Goal: Task Accomplishment & Management: Manage account settings

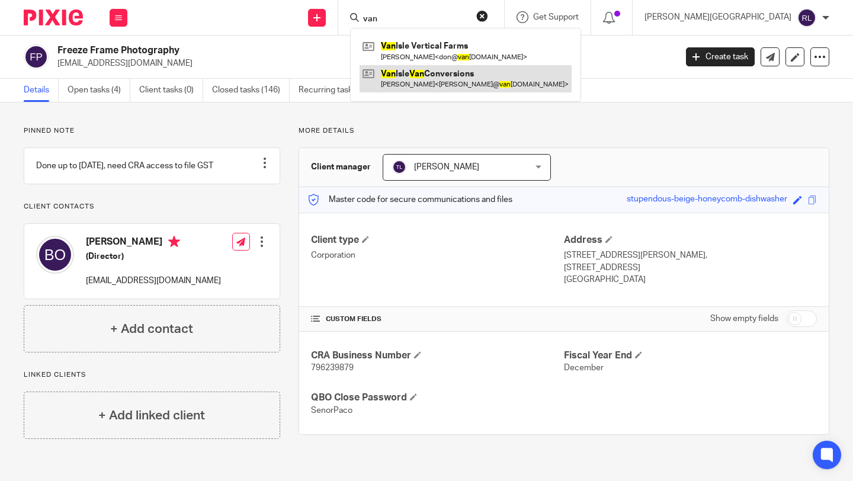
type input "van"
click at [511, 80] on link at bounding box center [466, 78] width 212 height 27
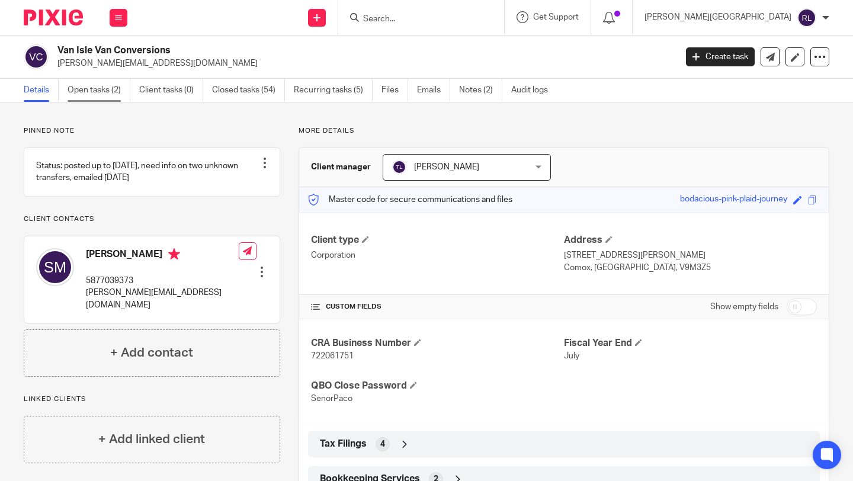
click at [102, 95] on link "Open tasks (2)" at bounding box center [99, 90] width 63 height 23
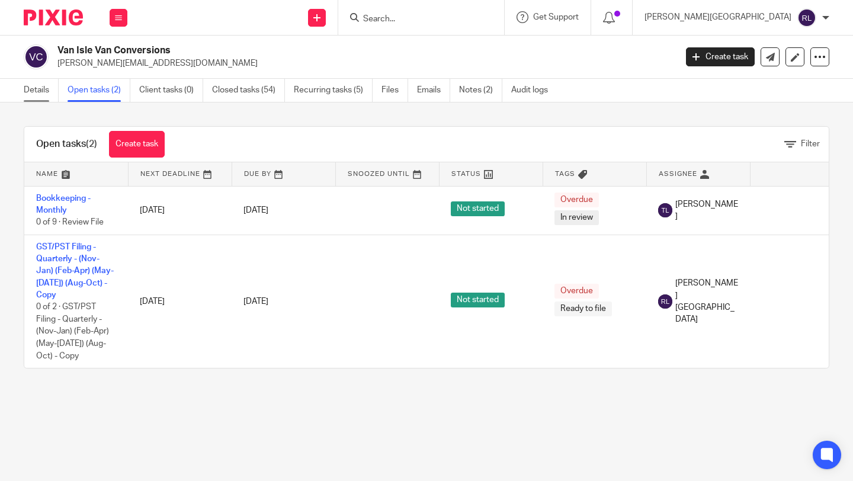
click at [34, 87] on link "Details" at bounding box center [41, 90] width 35 height 23
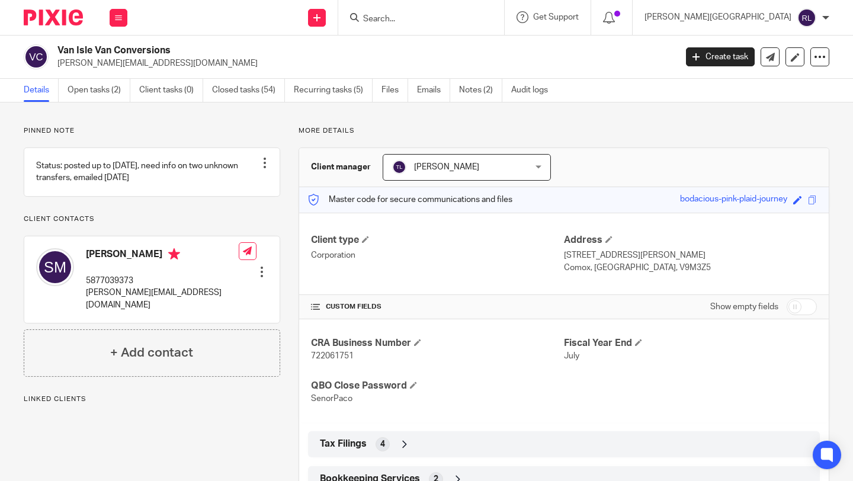
scroll to position [44, 0]
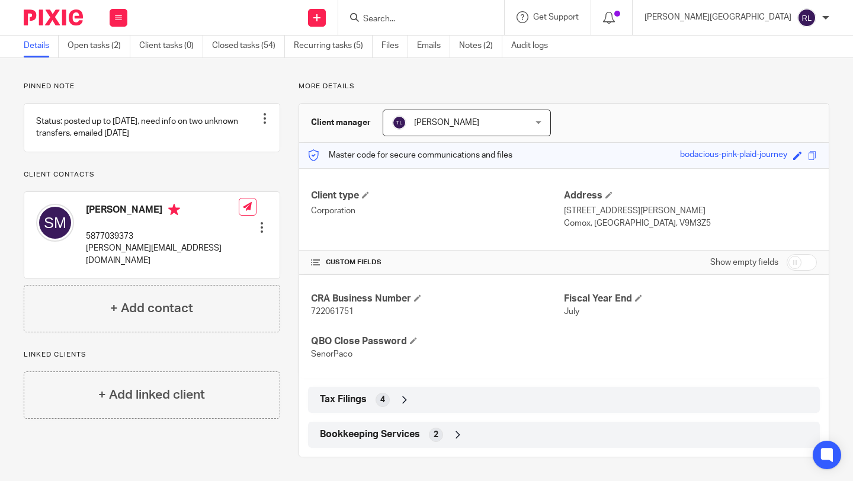
click at [341, 313] on span "722061751" at bounding box center [332, 311] width 43 height 8
copy span "722061751"
click at [93, 50] on link "Open tasks (2)" at bounding box center [99, 45] width 63 height 23
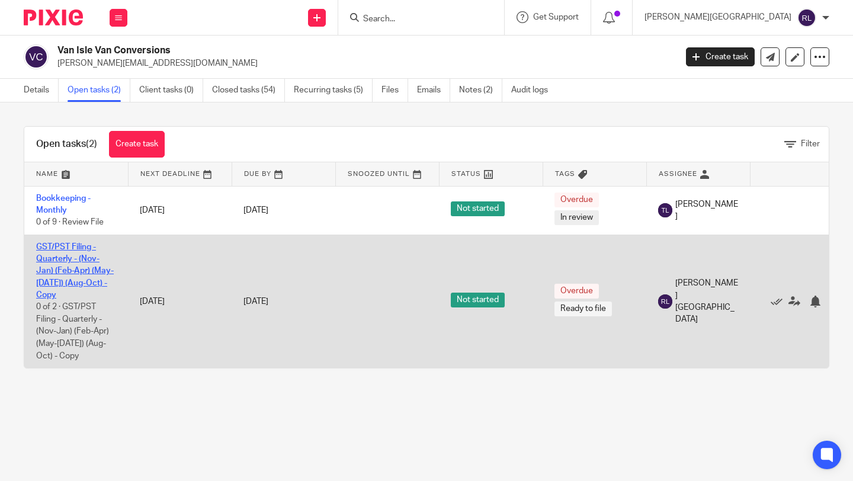
click at [85, 268] on link "GST/PST Filing - Quarterly - (Nov-Jan) (Feb-Apr) (May-[DATE]) (Aug-Oct) - Copy" at bounding box center [75, 271] width 78 height 56
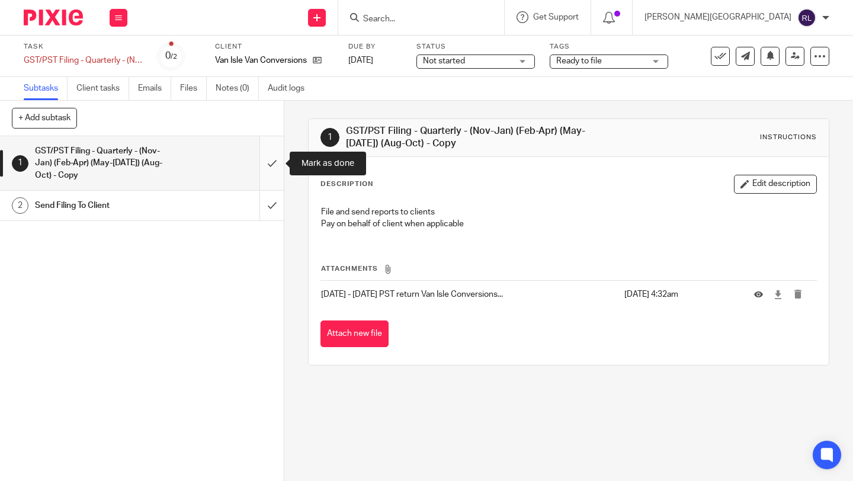
click at [268, 163] on input "submit" at bounding box center [142, 163] width 284 height 54
click at [362, 330] on button "Attach new file" at bounding box center [354, 333] width 68 height 27
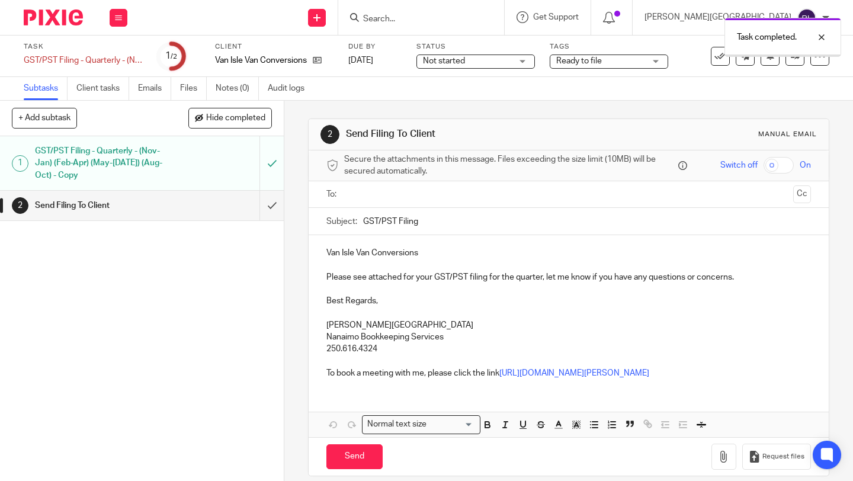
click at [223, 172] on div "GST/PST Filing - Quarterly - (Nov-Jan) (Feb-Apr) (May-[DATE]) (Aug-Oct) - Copy" at bounding box center [141, 163] width 213 height 42
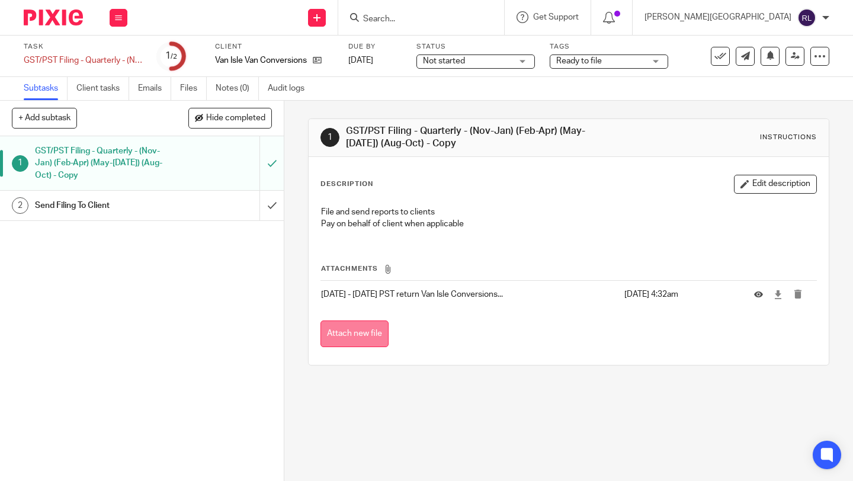
click at [366, 329] on button "Attach new file" at bounding box center [354, 333] width 68 height 27
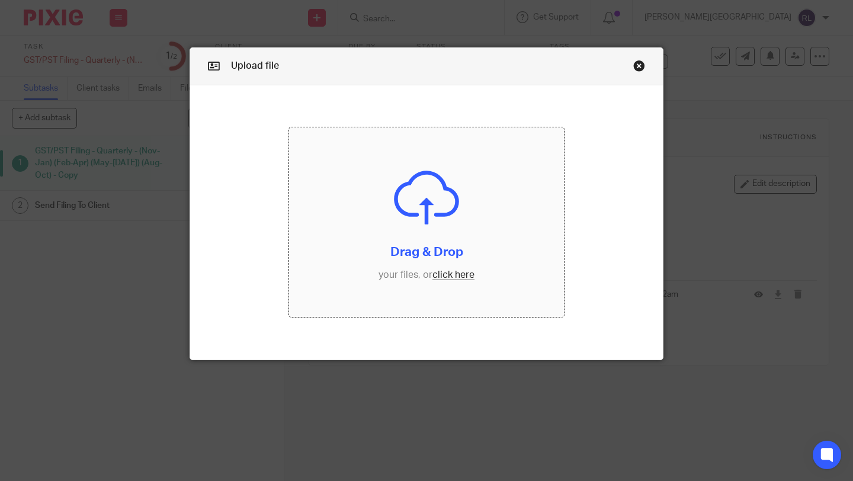
click at [457, 276] on input "file" at bounding box center [426, 222] width 275 height 190
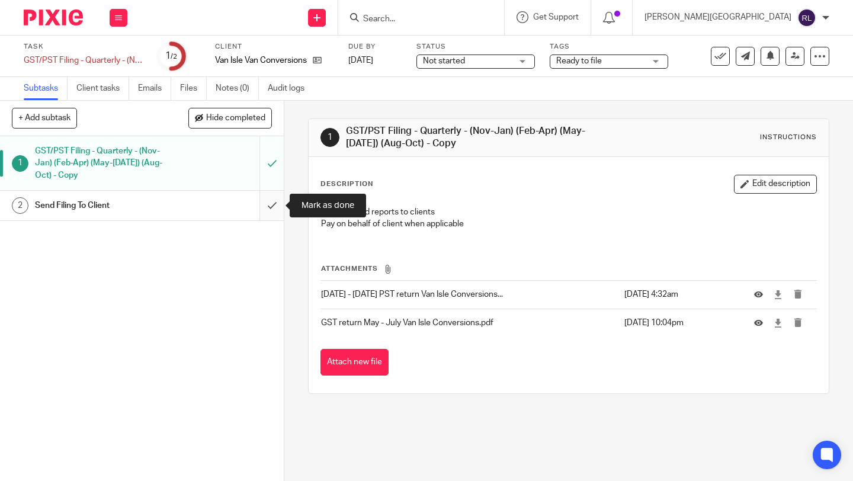
click at [269, 208] on input "submit" at bounding box center [142, 206] width 284 height 30
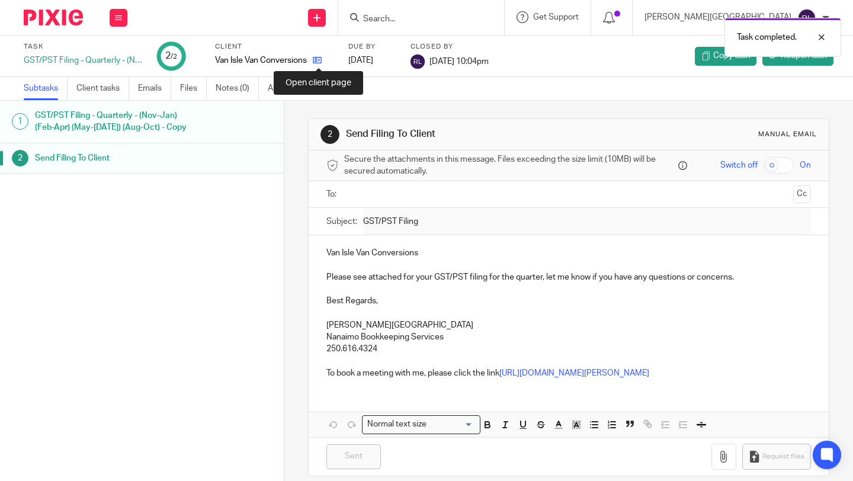
click at [316, 62] on icon at bounding box center [317, 60] width 9 height 9
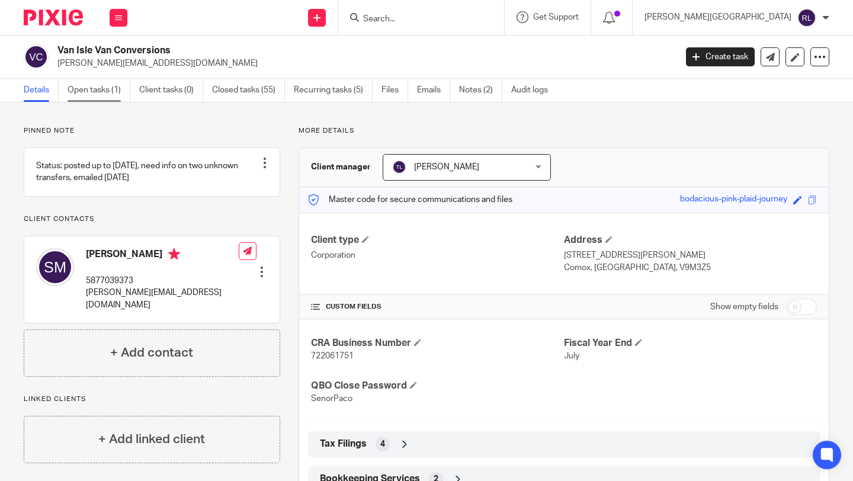
click at [104, 92] on link "Open tasks (1)" at bounding box center [99, 90] width 63 height 23
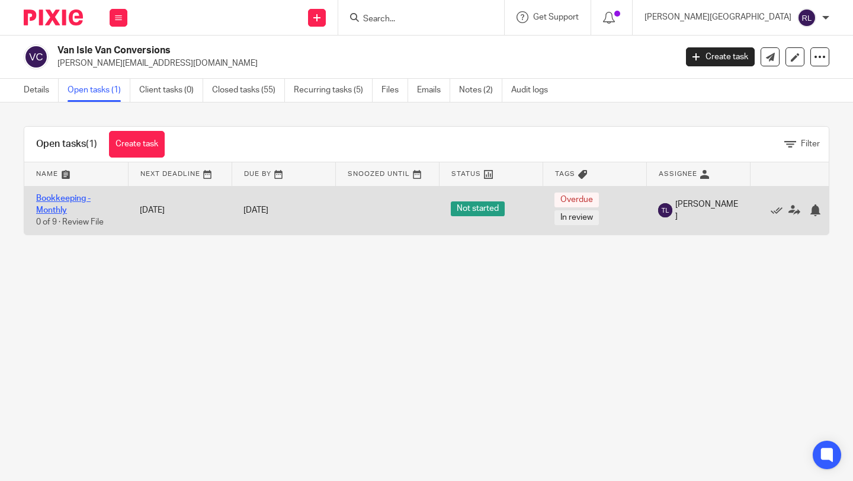
click at [51, 202] on link "Bookkeeping - Monthly" at bounding box center [63, 204] width 54 height 20
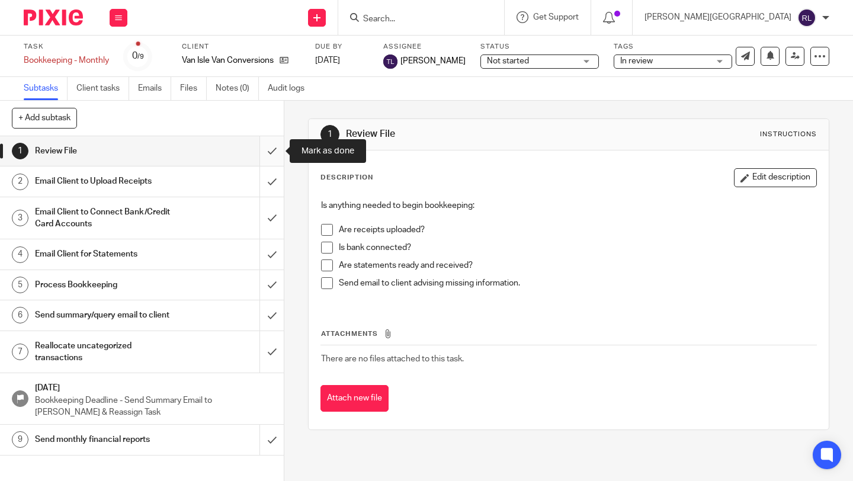
click at [272, 154] on input "submit" at bounding box center [142, 151] width 284 height 30
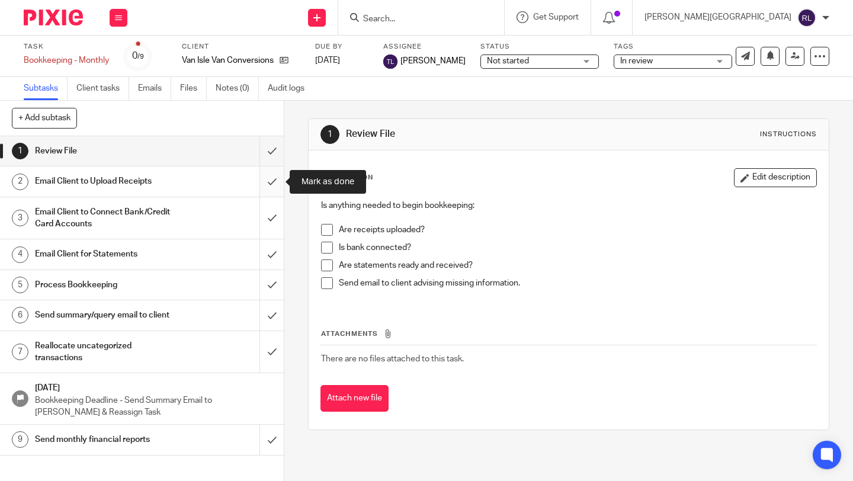
click at [272, 180] on input "submit" at bounding box center [142, 181] width 284 height 30
click at [274, 218] on input "submit" at bounding box center [142, 218] width 284 height 42
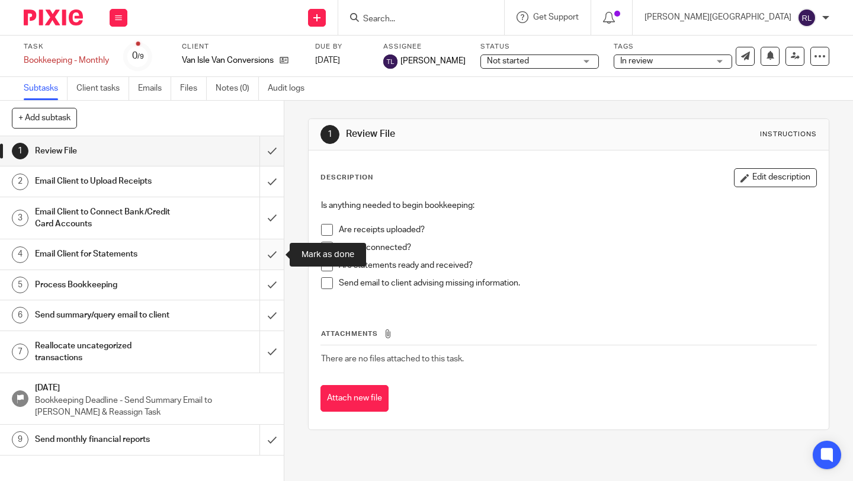
click at [272, 247] on input "submit" at bounding box center [142, 254] width 284 height 30
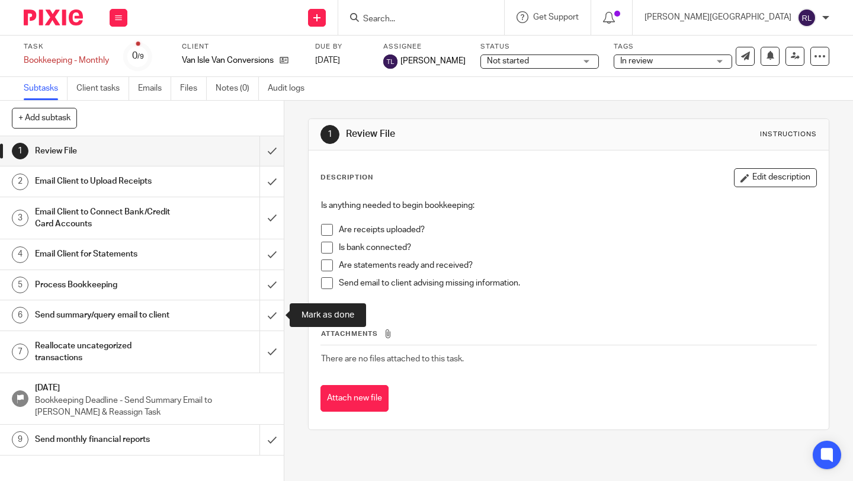
click at [272, 300] on div "5 Process Bookkeeping" at bounding box center [142, 285] width 284 height 30
click at [274, 289] on input "submit" at bounding box center [142, 285] width 284 height 30
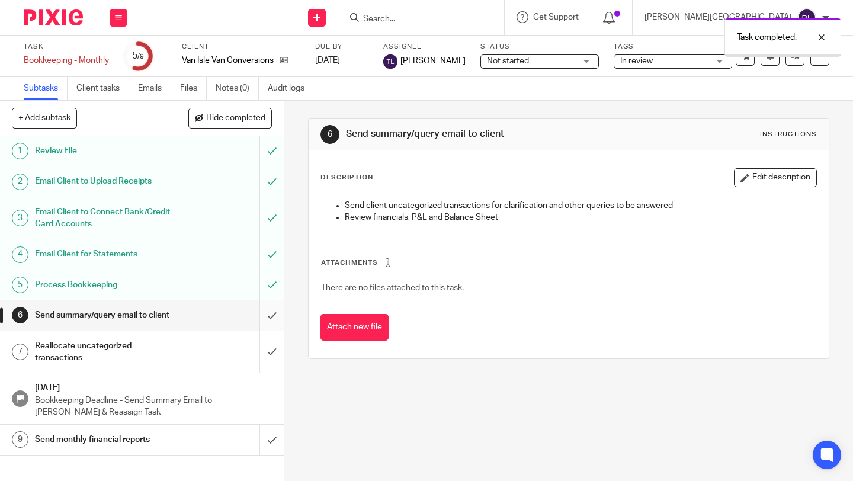
click at [274, 318] on input "submit" at bounding box center [142, 315] width 284 height 30
click at [275, 344] on input "submit" at bounding box center [142, 352] width 284 height 42
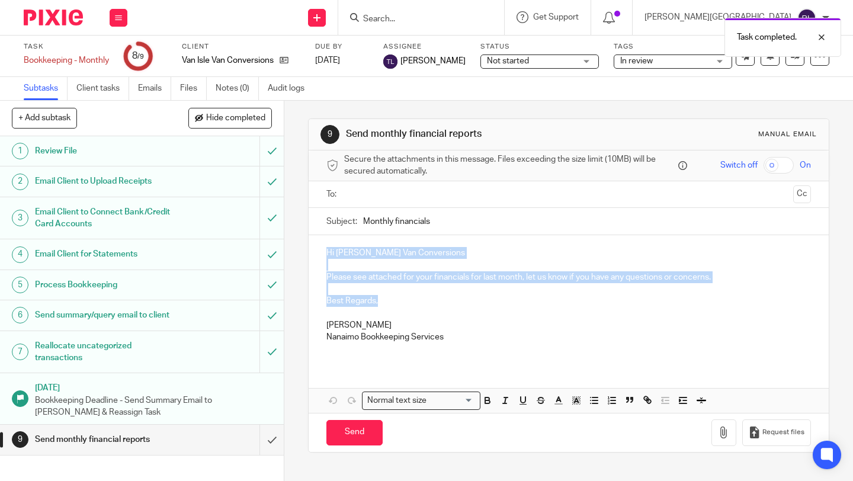
drag, startPoint x: 391, startPoint y: 303, endPoint x: 318, endPoint y: 255, distance: 87.6
click at [318, 255] on div "Hi [PERSON_NAME] Van Conversions Please see attached for your financials for la…" at bounding box center [569, 299] width 520 height 129
copy div "Hi Van Isle Van Conversions Please see attached for your financials for last mo…"
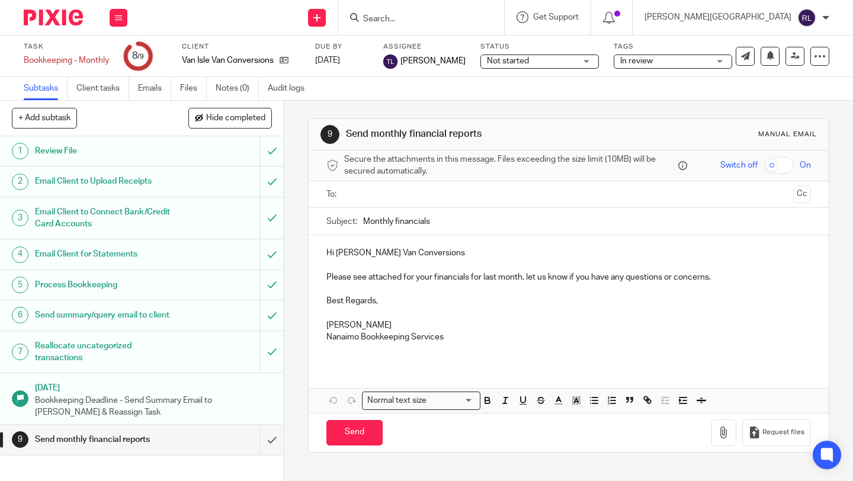
click at [291, 67] on div "Client Van Isle Van Conversions" at bounding box center [241, 56] width 118 height 28
click at [287, 57] on icon at bounding box center [284, 60] width 9 height 9
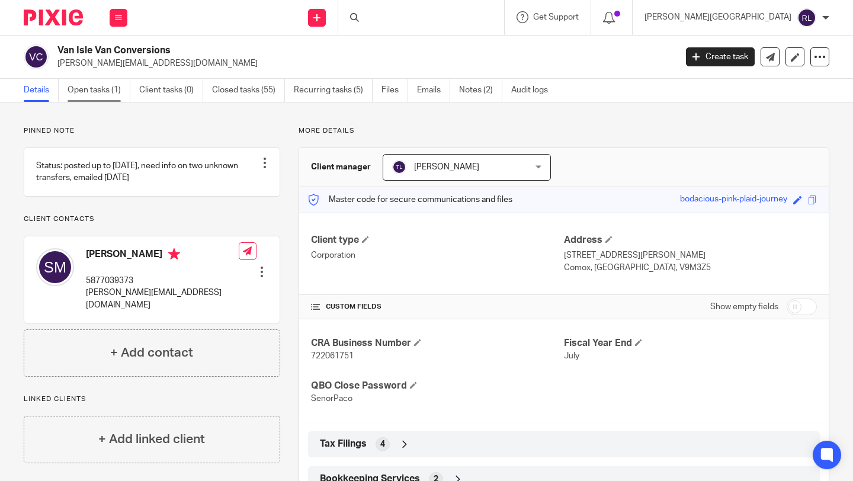
click at [98, 89] on link "Open tasks (1)" at bounding box center [99, 90] width 63 height 23
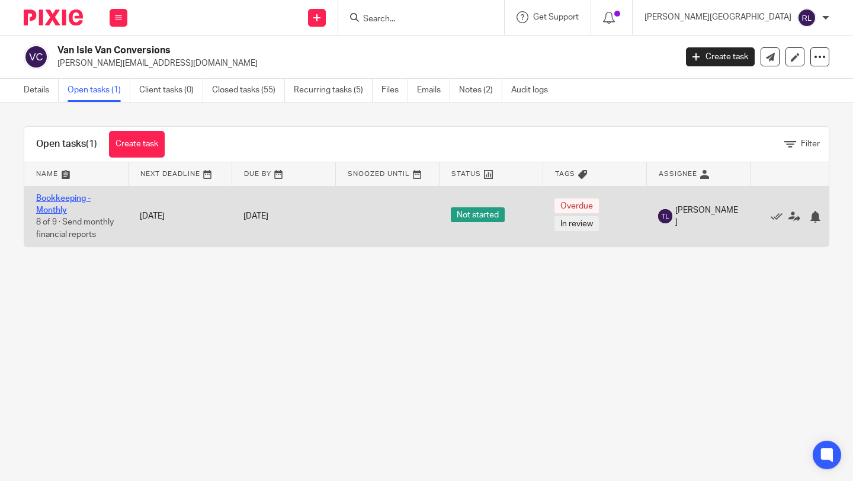
click at [53, 202] on link "Bookkeeping - Monthly" at bounding box center [63, 204] width 54 height 20
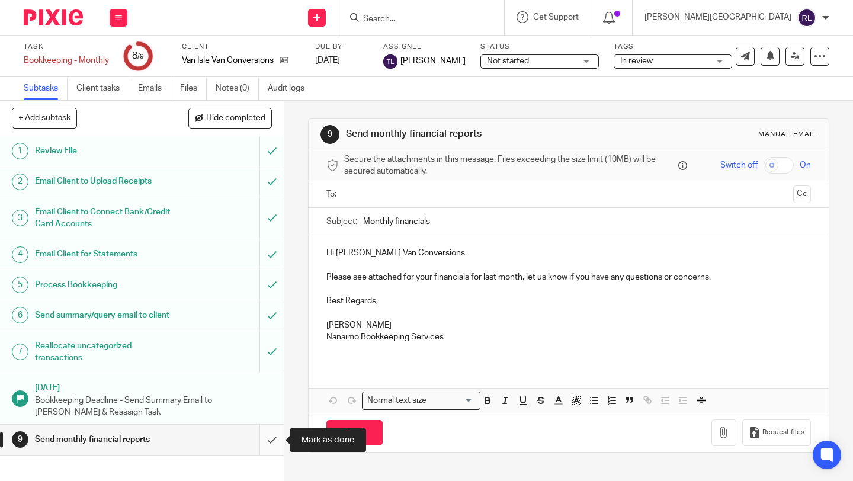
click at [267, 444] on input "submit" at bounding box center [142, 440] width 284 height 30
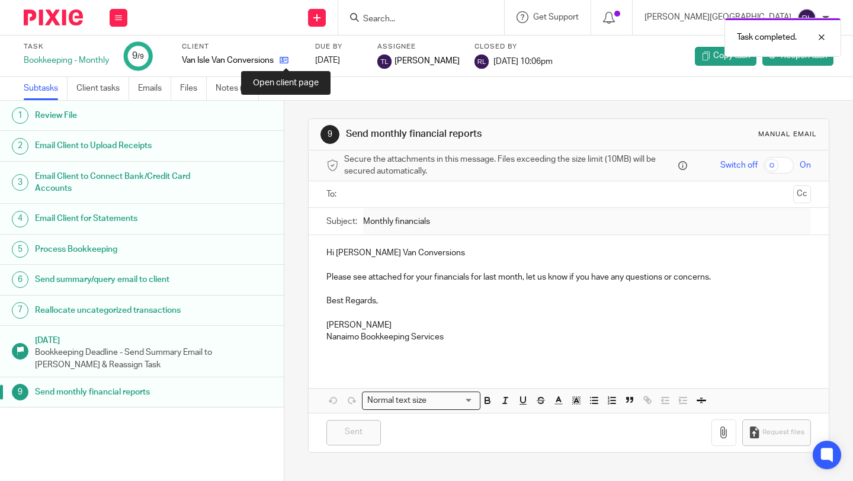
click at [288, 60] on icon at bounding box center [284, 60] width 9 height 9
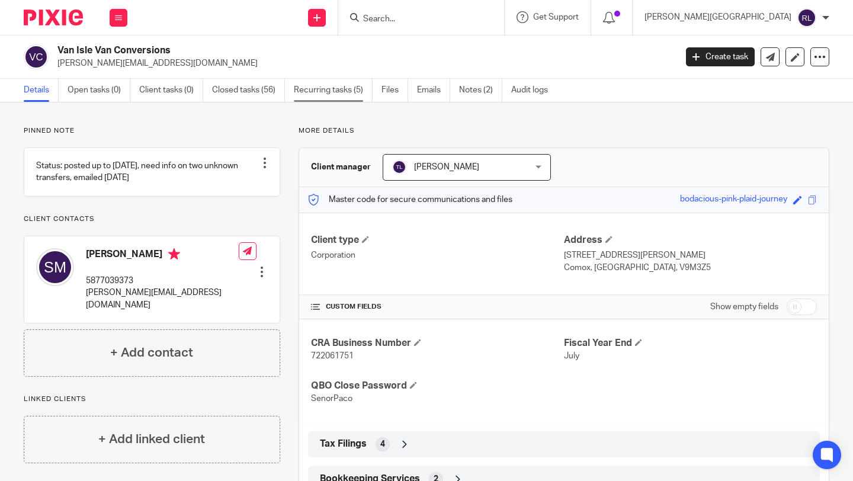
click at [323, 90] on link "Recurring tasks (5)" at bounding box center [333, 90] width 79 height 23
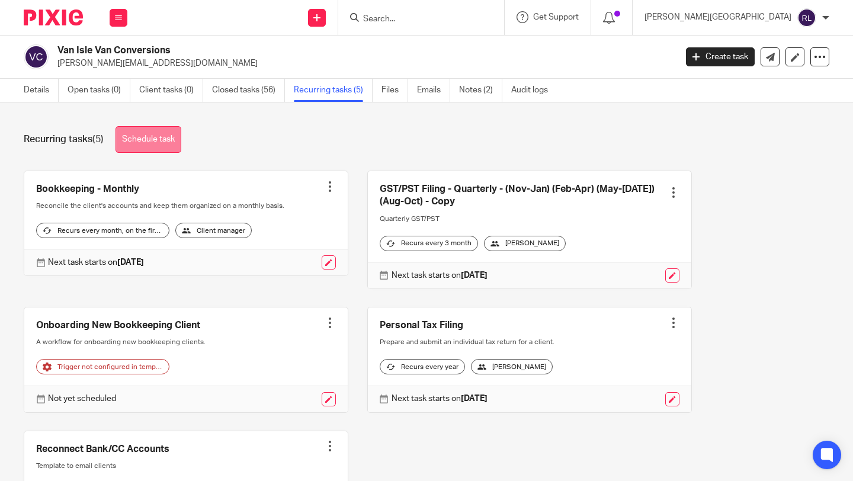
click at [155, 141] on link "Schedule task" at bounding box center [148, 139] width 66 height 27
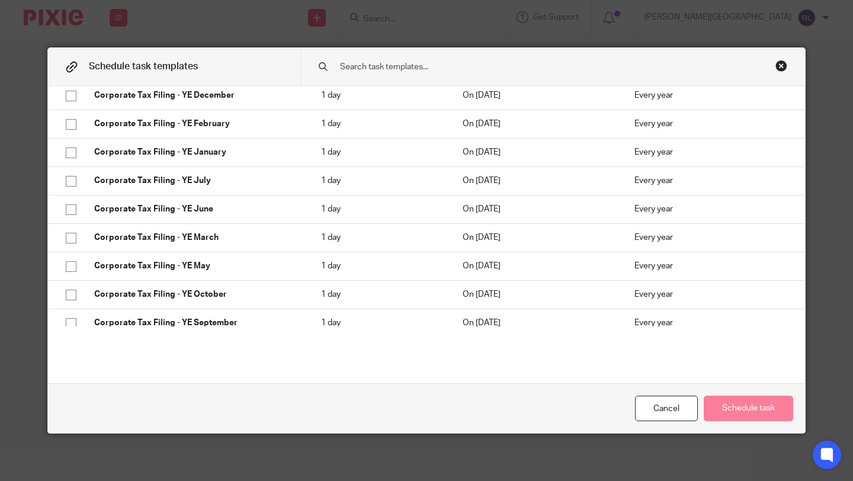
scroll to position [253, 0]
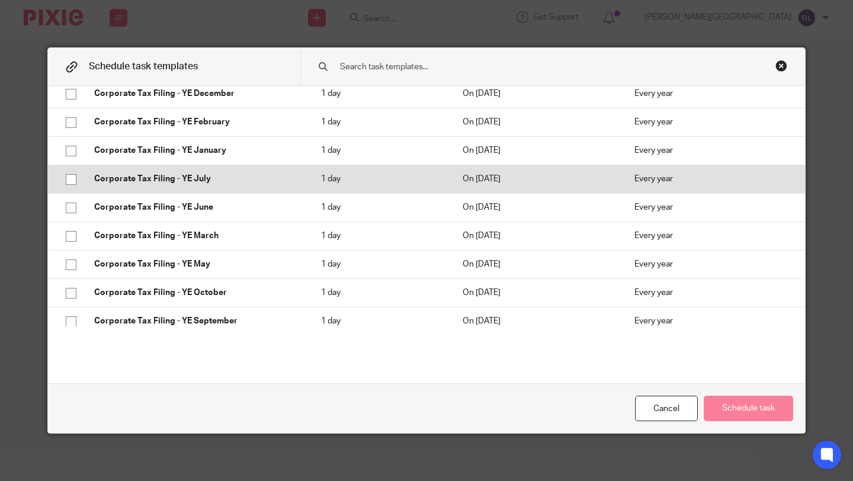
click at [68, 179] on input "checkbox" at bounding box center [71, 179] width 23 height 23
checkbox input "true"
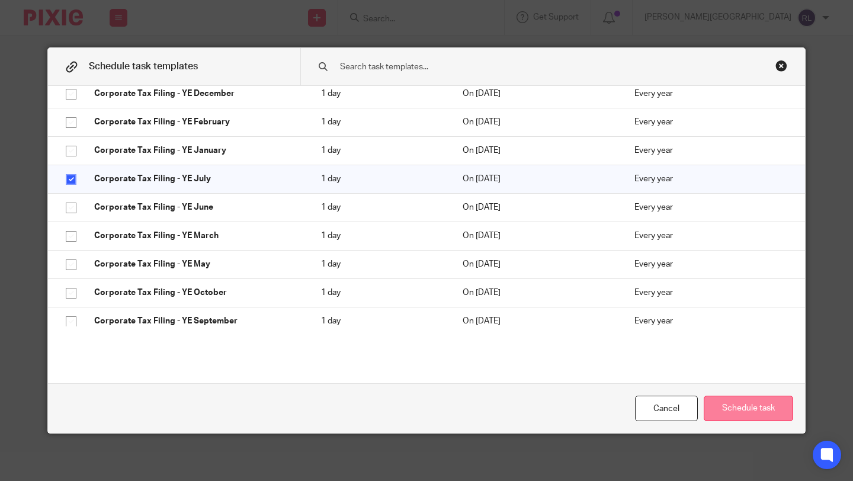
click at [739, 405] on button "Schedule task" at bounding box center [748, 408] width 89 height 25
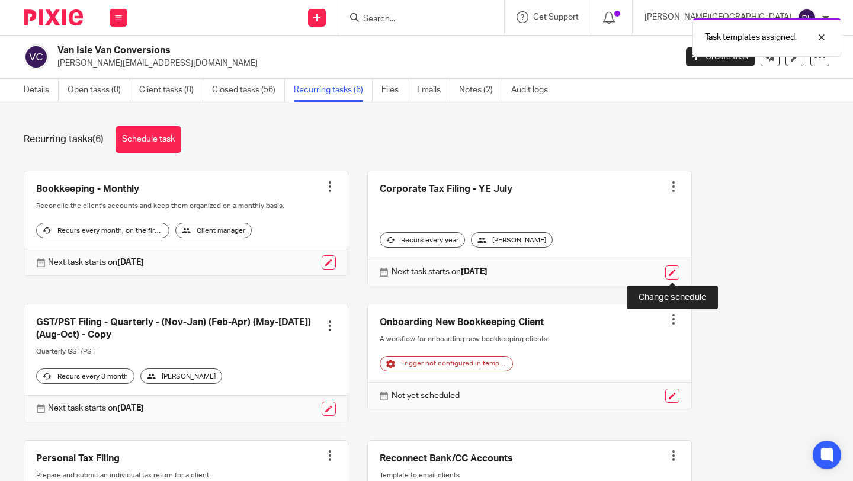
click at [670, 271] on link at bounding box center [672, 272] width 14 height 14
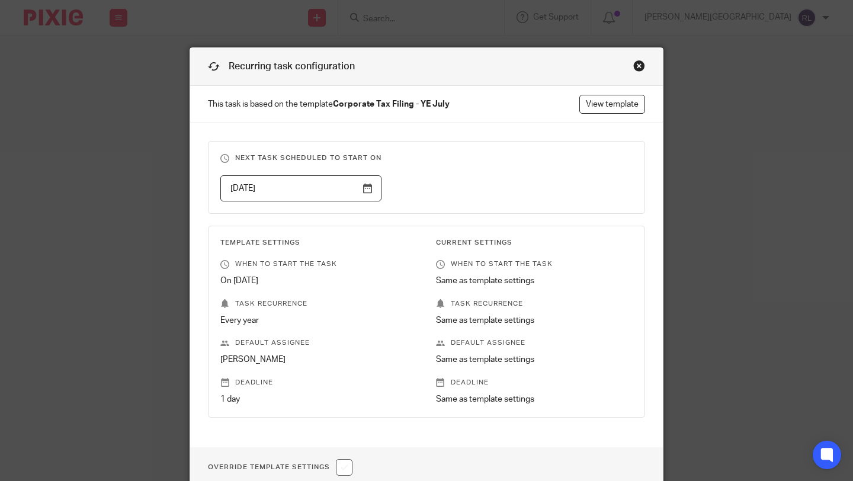
click at [368, 193] on input "2026-08-01" at bounding box center [300, 188] width 161 height 27
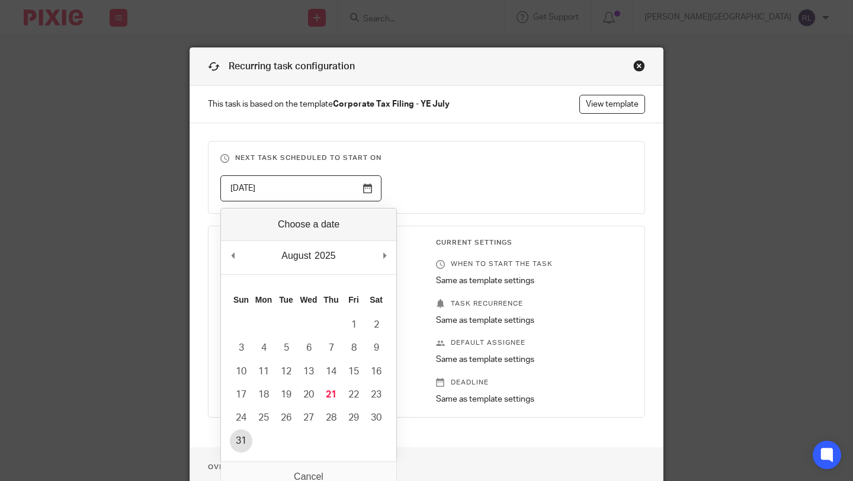
type input "2025-08-31"
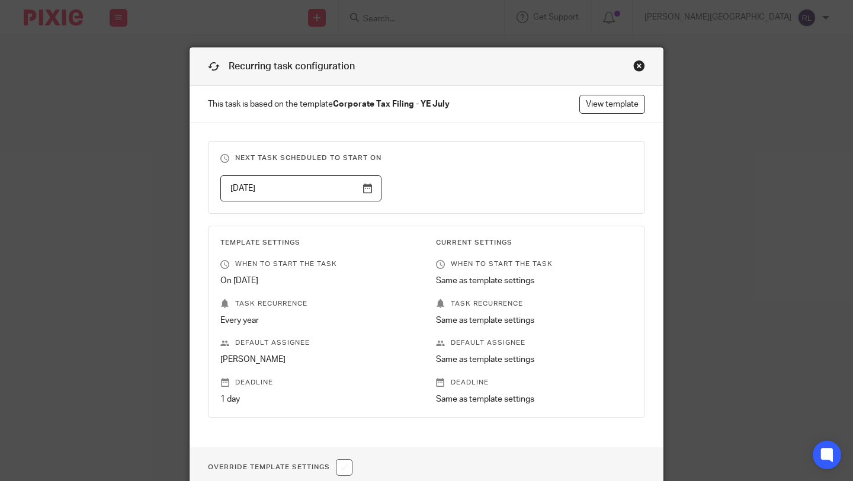
scroll to position [107, 0]
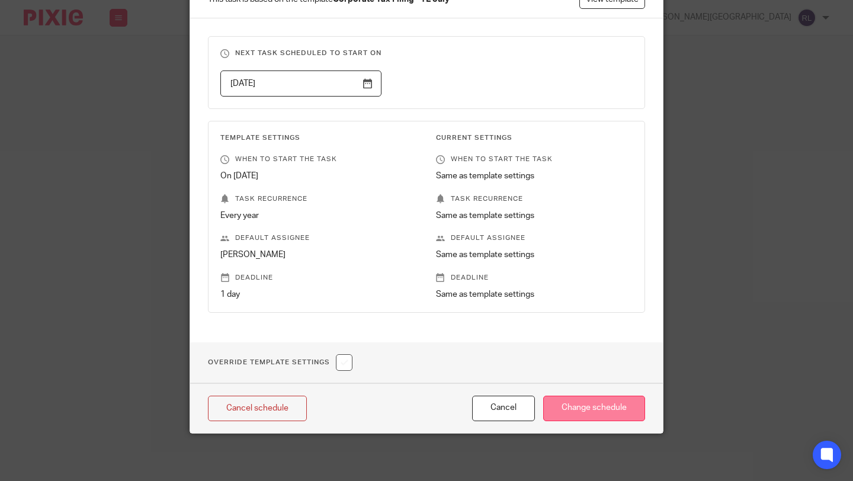
click at [586, 412] on input "Change schedule" at bounding box center [594, 408] width 102 height 25
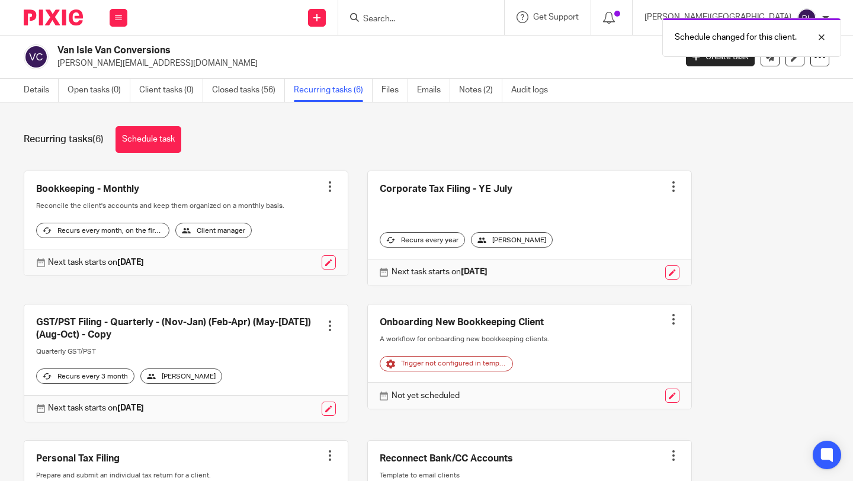
click at [703, 299] on div "Bookkeeping - Monthly Create task Clone template Recalculate schedule Cancel sc…" at bounding box center [417, 367] width 824 height 393
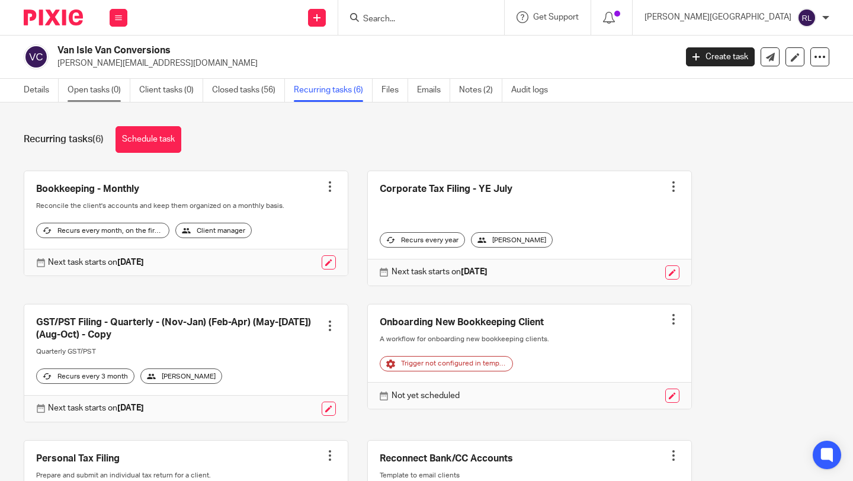
click at [99, 86] on link "Open tasks (0)" at bounding box center [99, 90] width 63 height 23
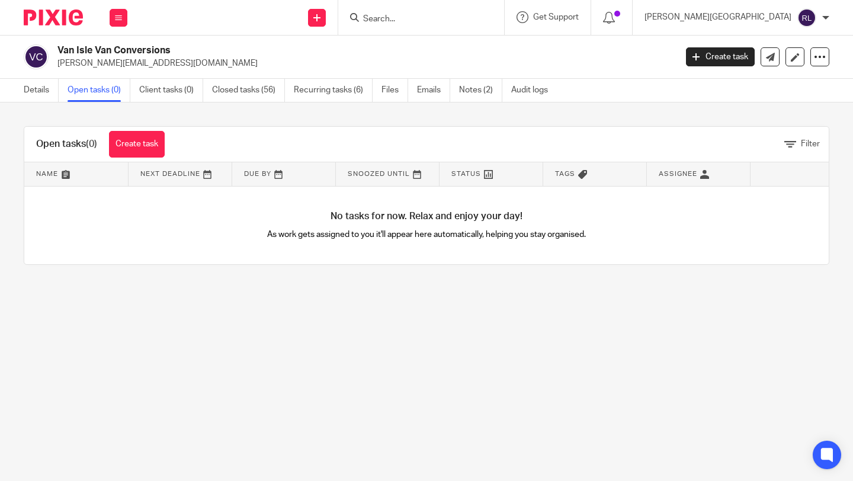
click at [58, 13] on img at bounding box center [53, 17] width 59 height 16
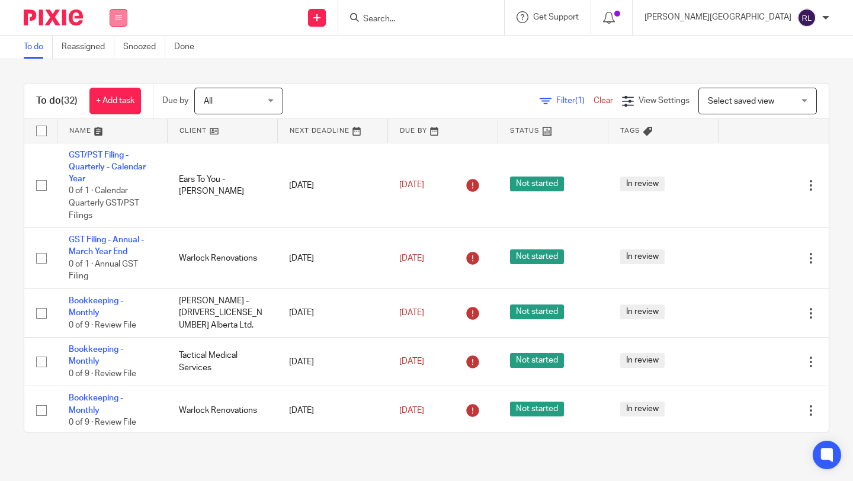
click at [115, 21] on button at bounding box center [119, 18] width 18 height 18
click at [70, 25] on img at bounding box center [53, 17] width 59 height 16
